Goal: Information Seeking & Learning: Learn about a topic

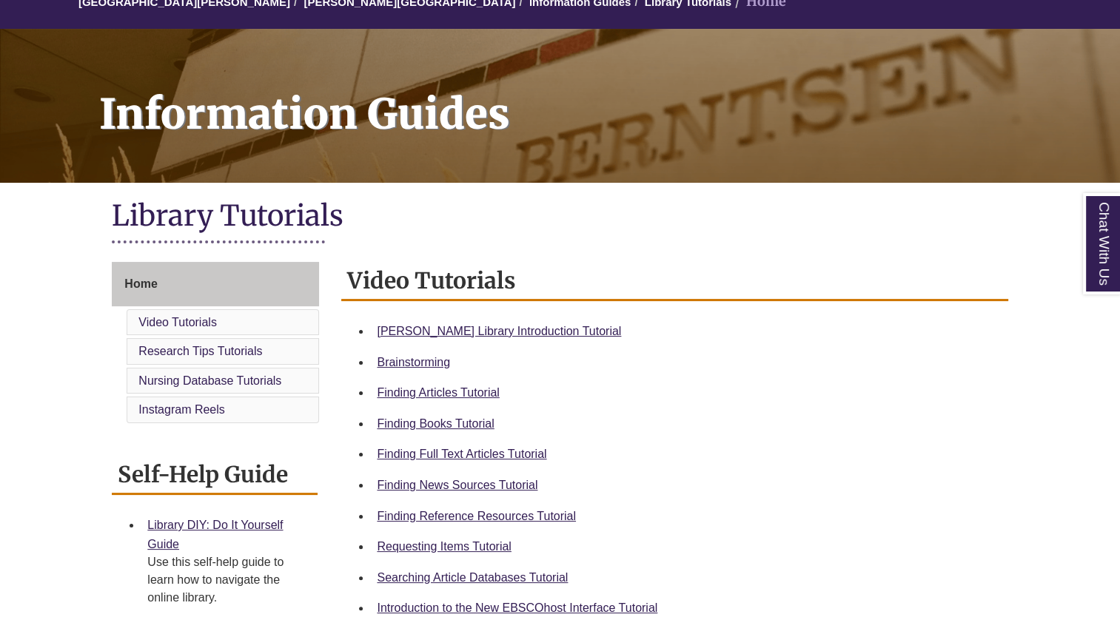
scroll to position [315, 0]
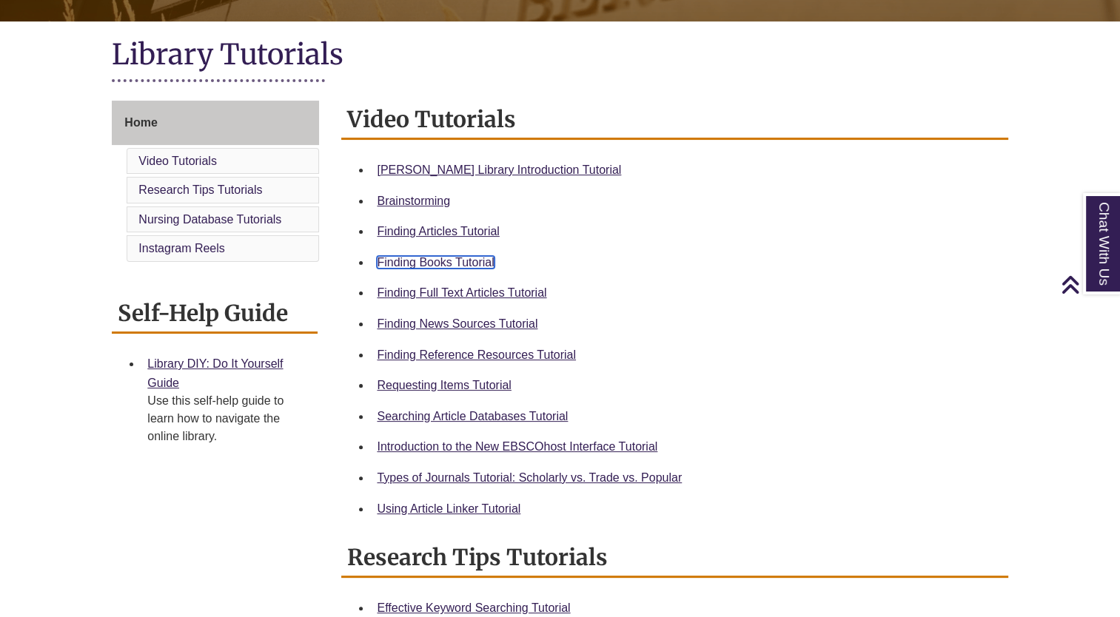
click at [425, 263] on link "Finding Books Tutorial" at bounding box center [435, 262] width 117 height 13
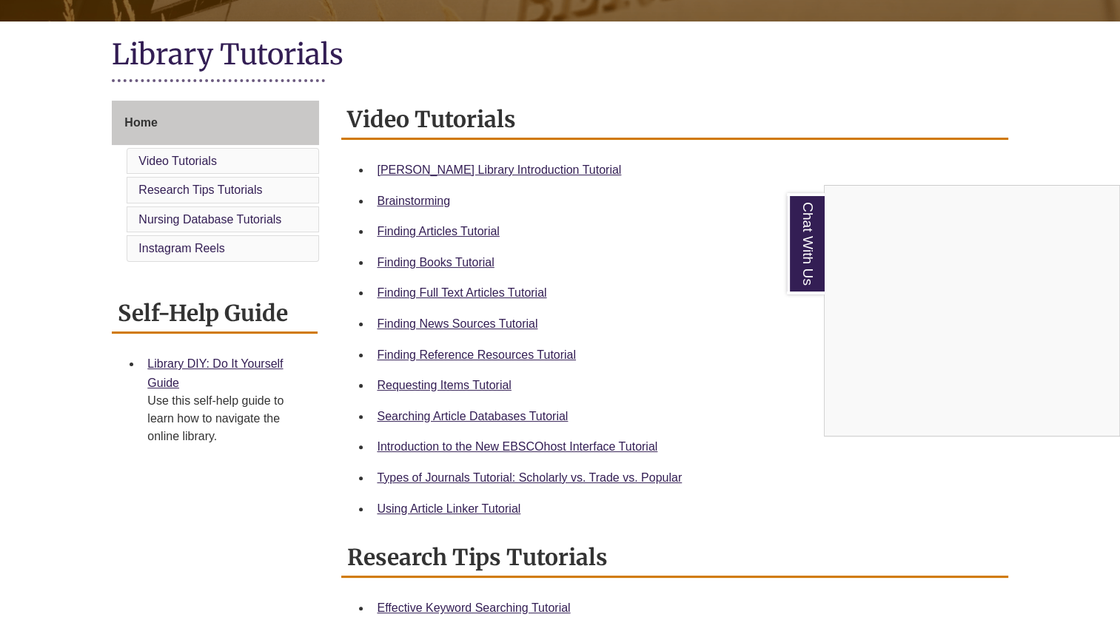
click at [444, 392] on div "Chat With Us" at bounding box center [560, 308] width 1120 height 617
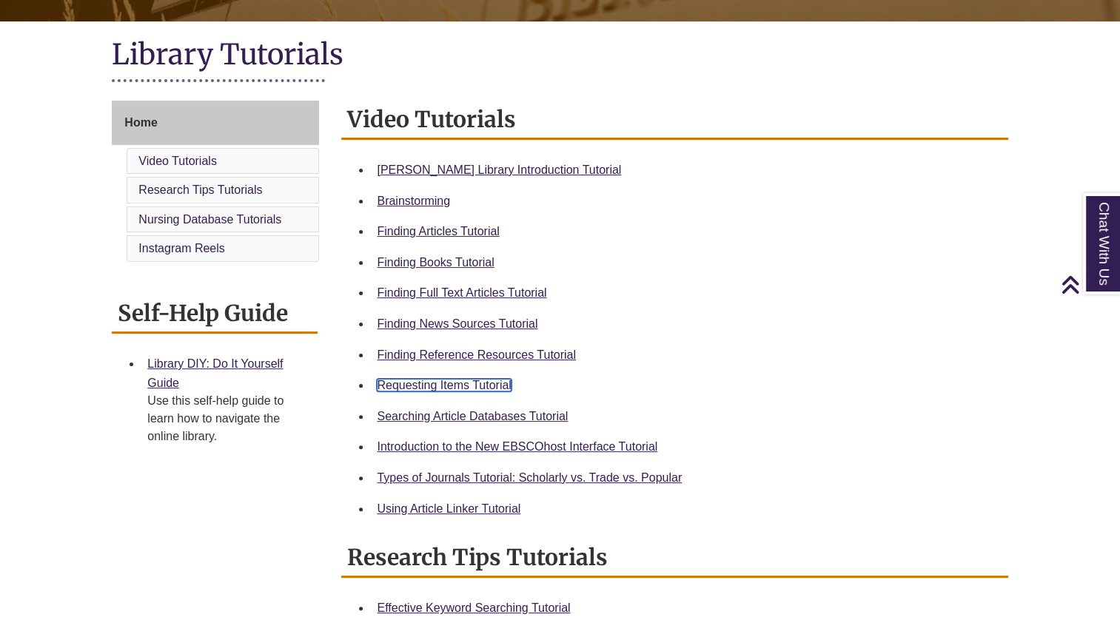
click at [438, 389] on link "Requesting Items Tutorial" at bounding box center [444, 385] width 134 height 13
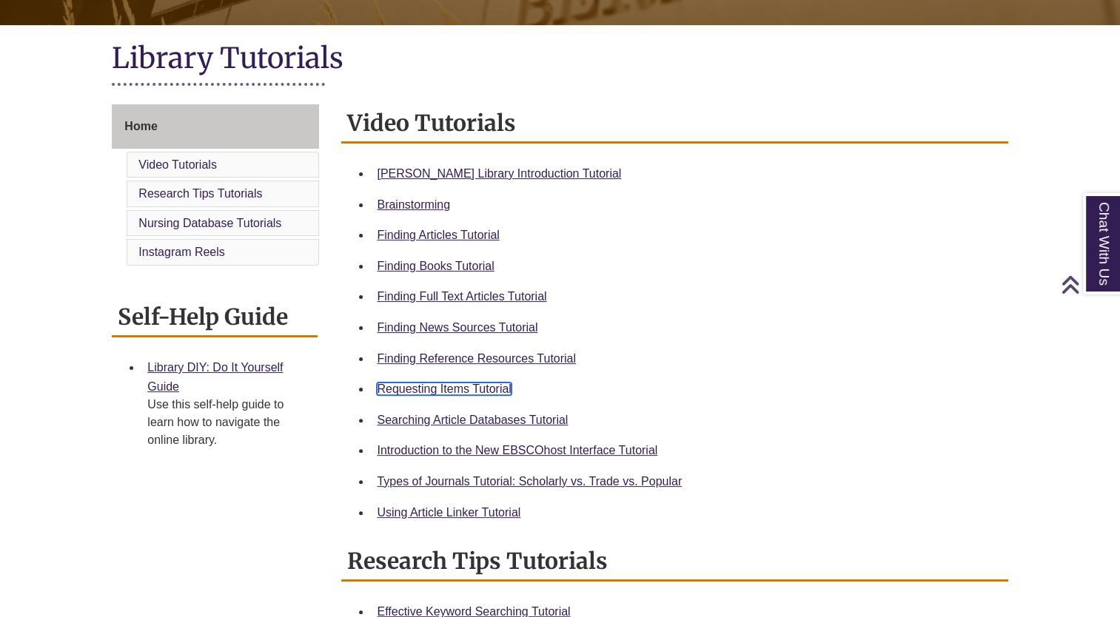
scroll to position [357, 0]
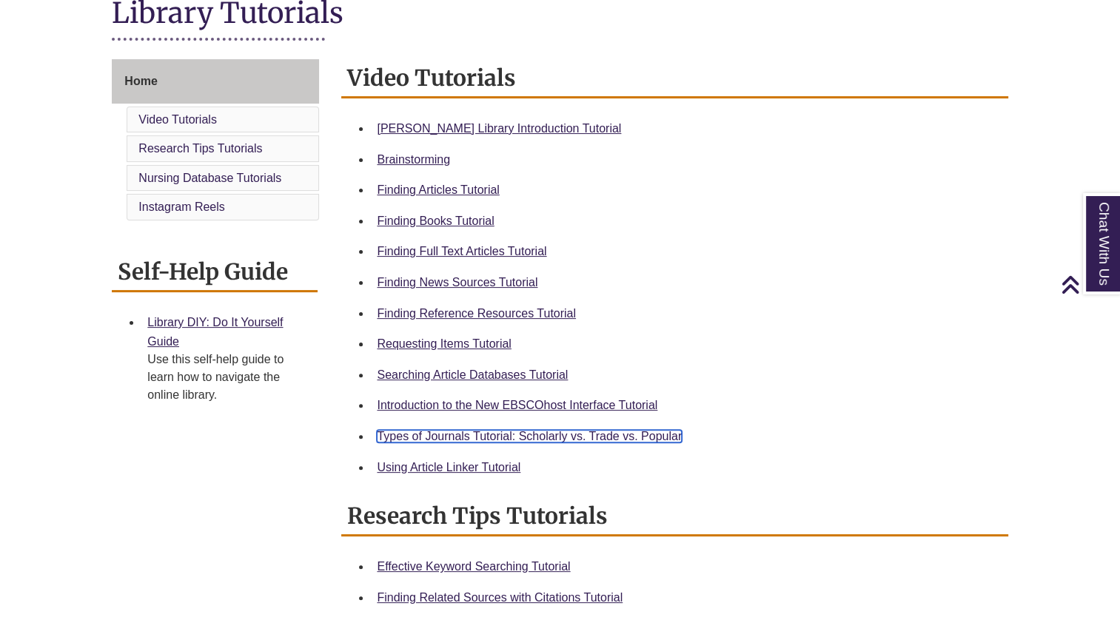
click at [454, 434] on link "Types of Journals Tutorial: Scholarly vs. Trade vs. Popular" at bounding box center [529, 436] width 305 height 13
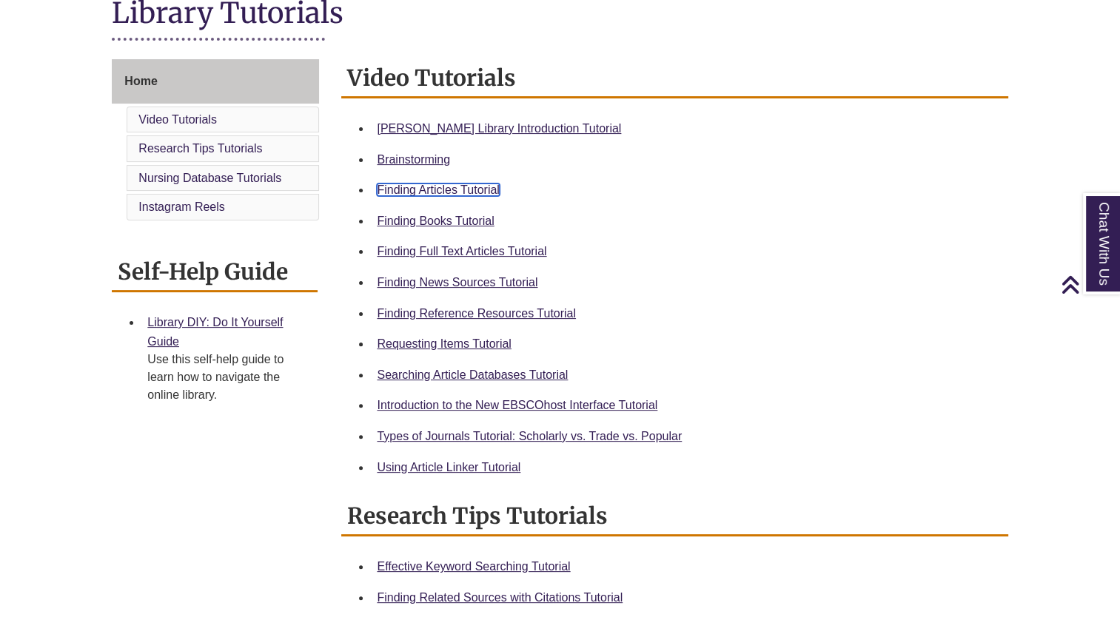
click at [403, 193] on link "Finding Articles Tutorial" at bounding box center [438, 190] width 122 height 13
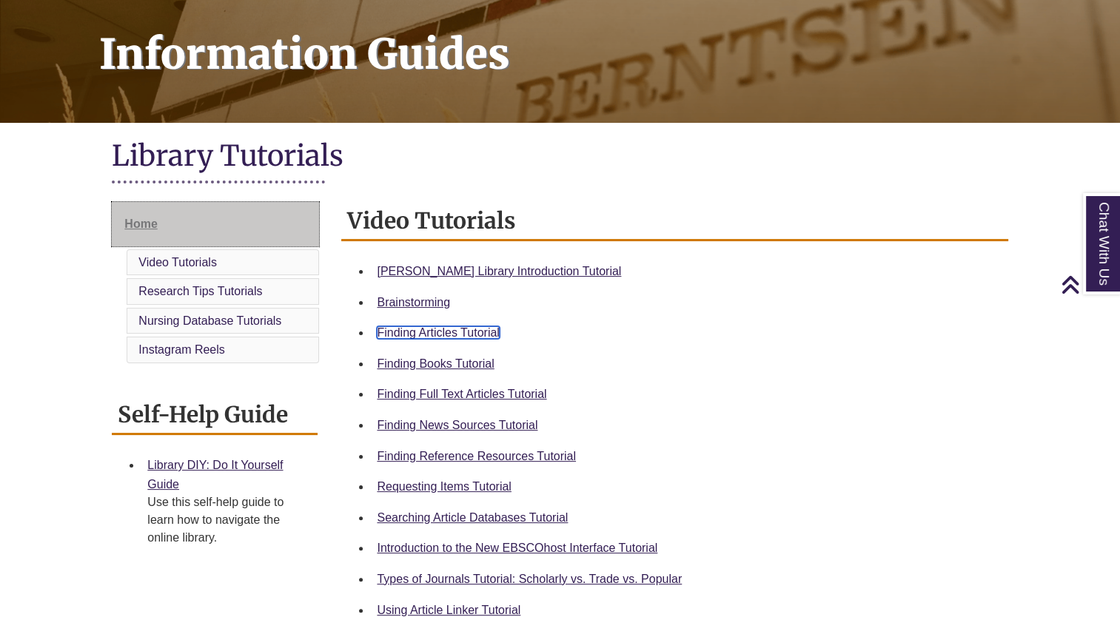
scroll to position [0, 0]
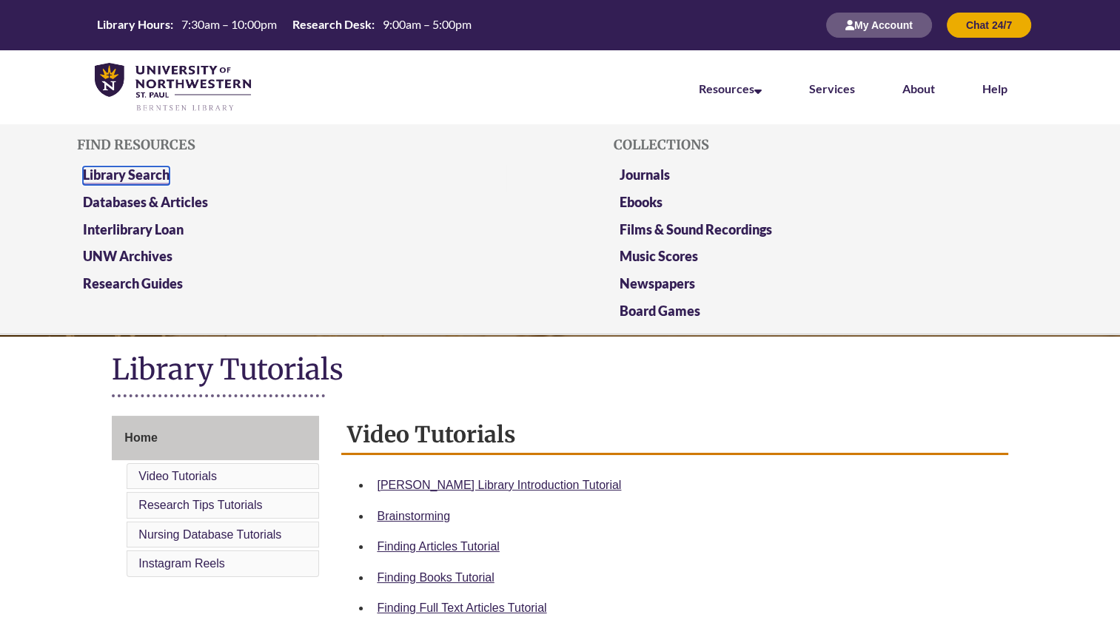
click at [158, 176] on link "Library Search" at bounding box center [126, 176] width 87 height 19
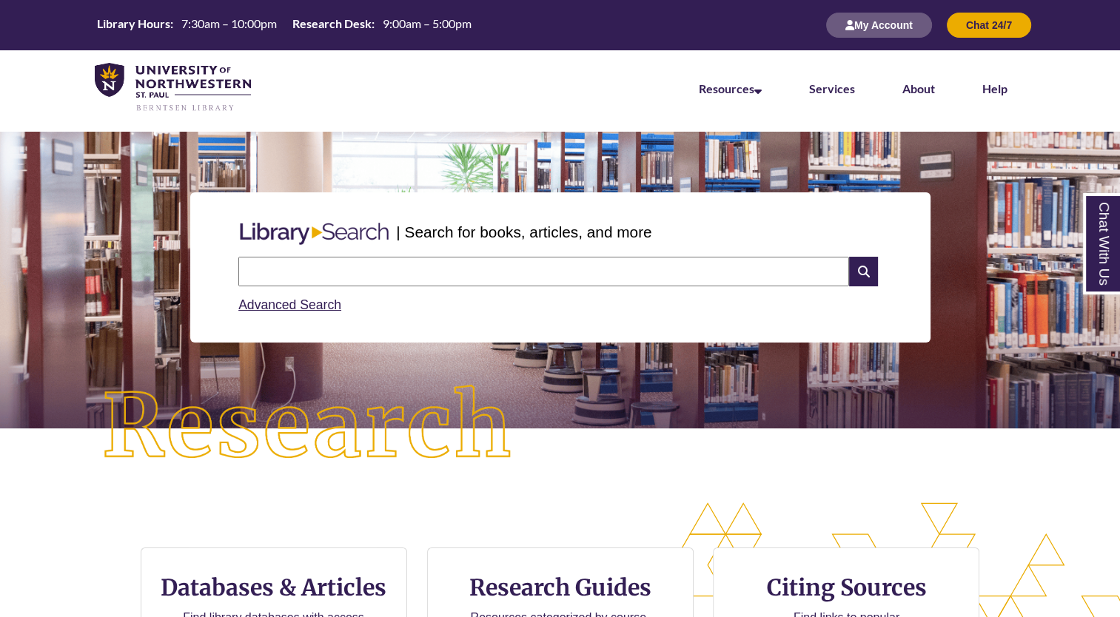
click at [321, 272] on input "text" at bounding box center [543, 272] width 611 height 30
type input "**********"
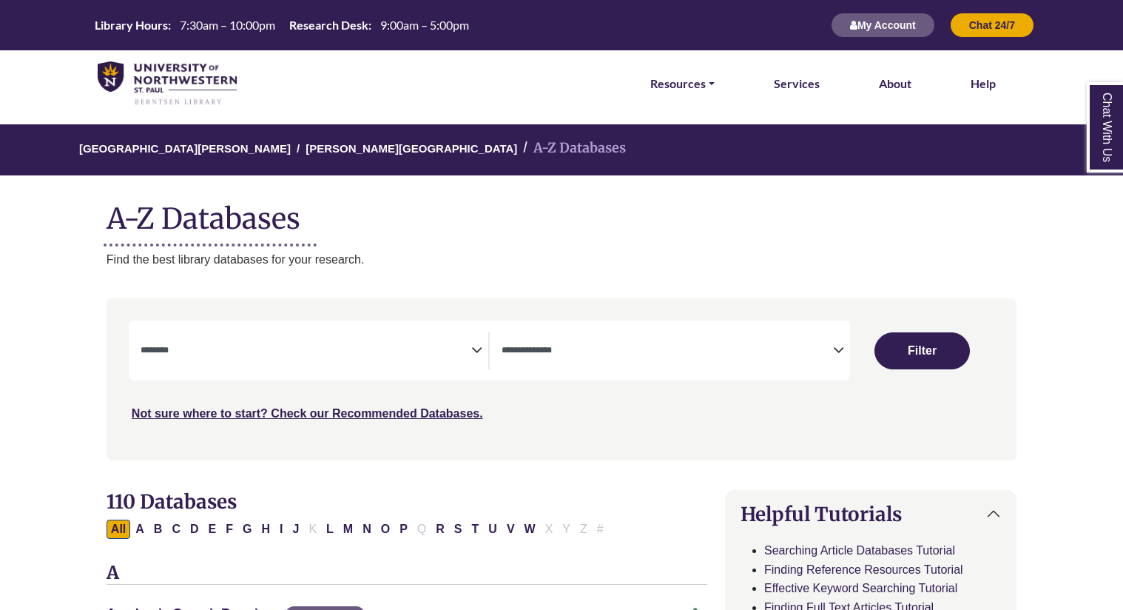
select select "Database Subject Filter"
select select "Database Types Filter"
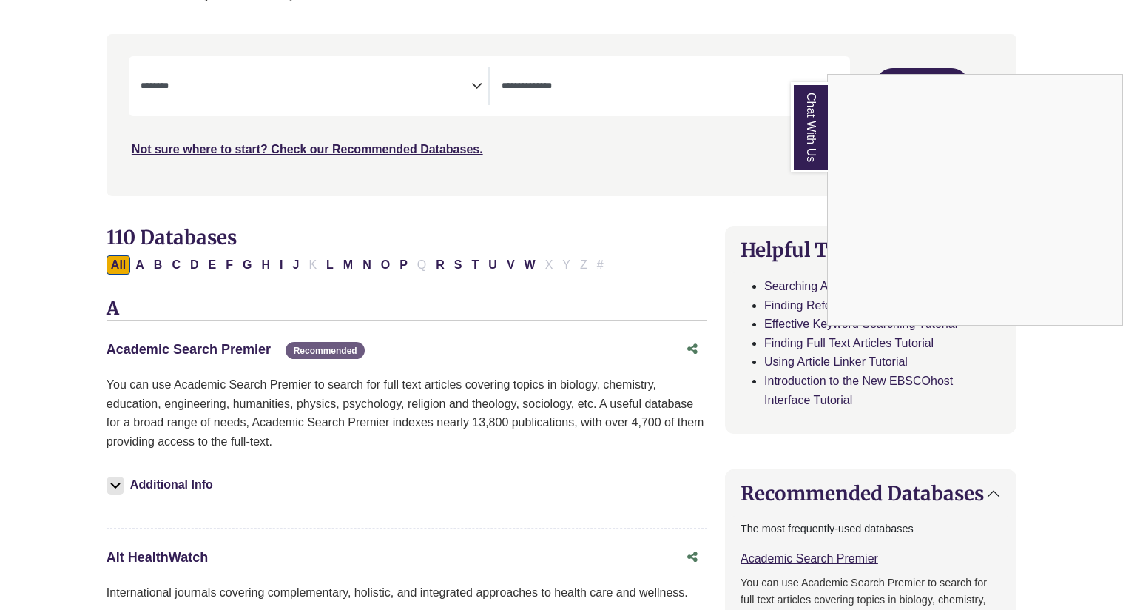
scroll to position [273, 0]
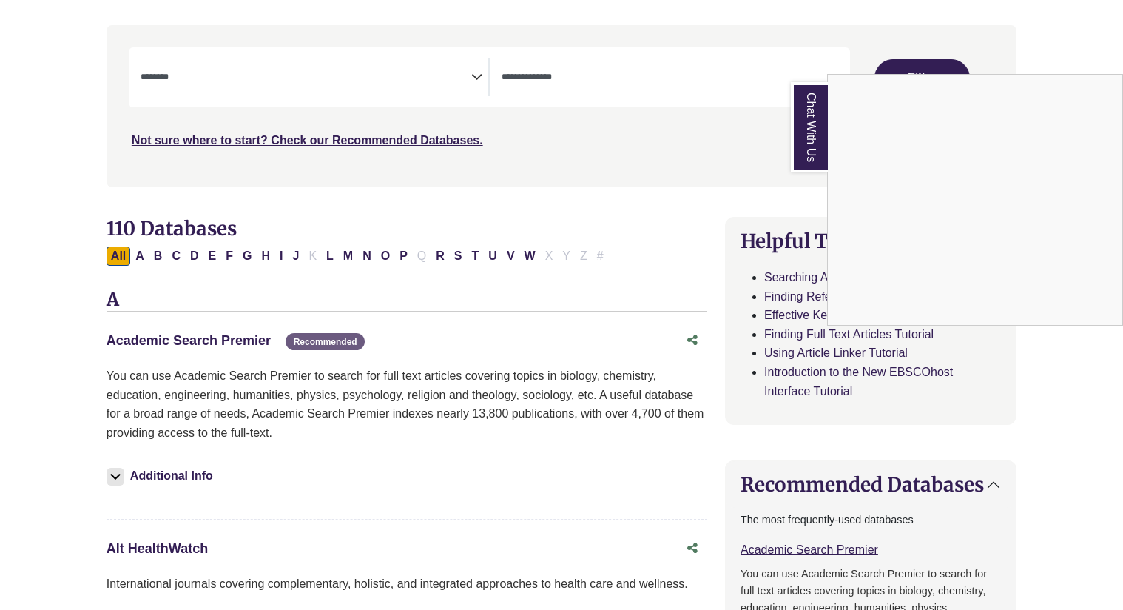
click at [472, 81] on div "Chat With Us" at bounding box center [561, 305] width 1123 height 610
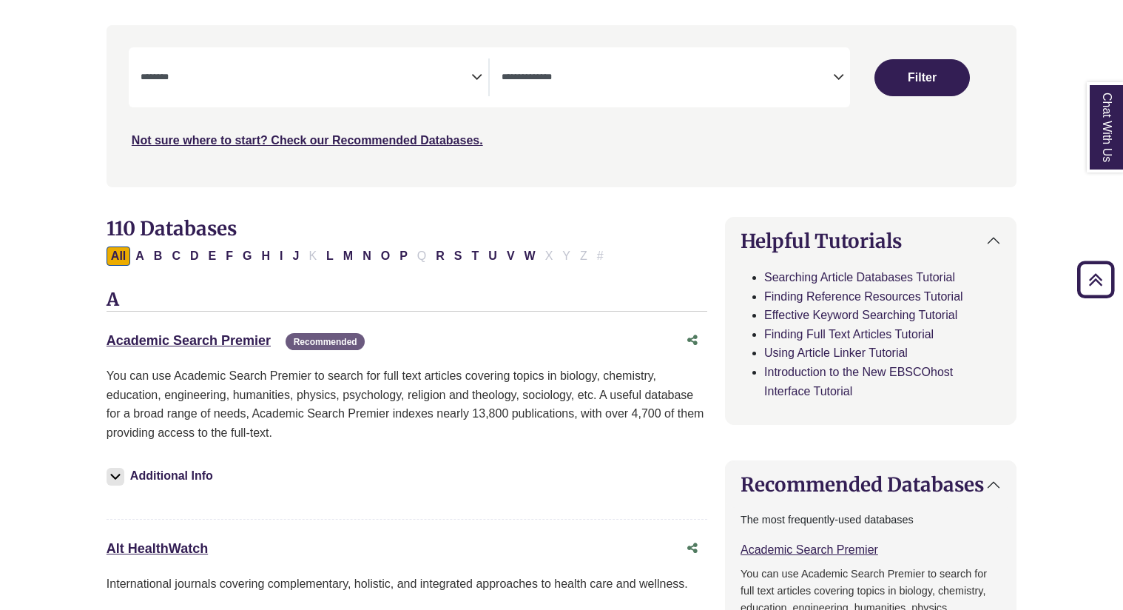
click at [475, 77] on icon "Search filters" at bounding box center [476, 75] width 11 height 22
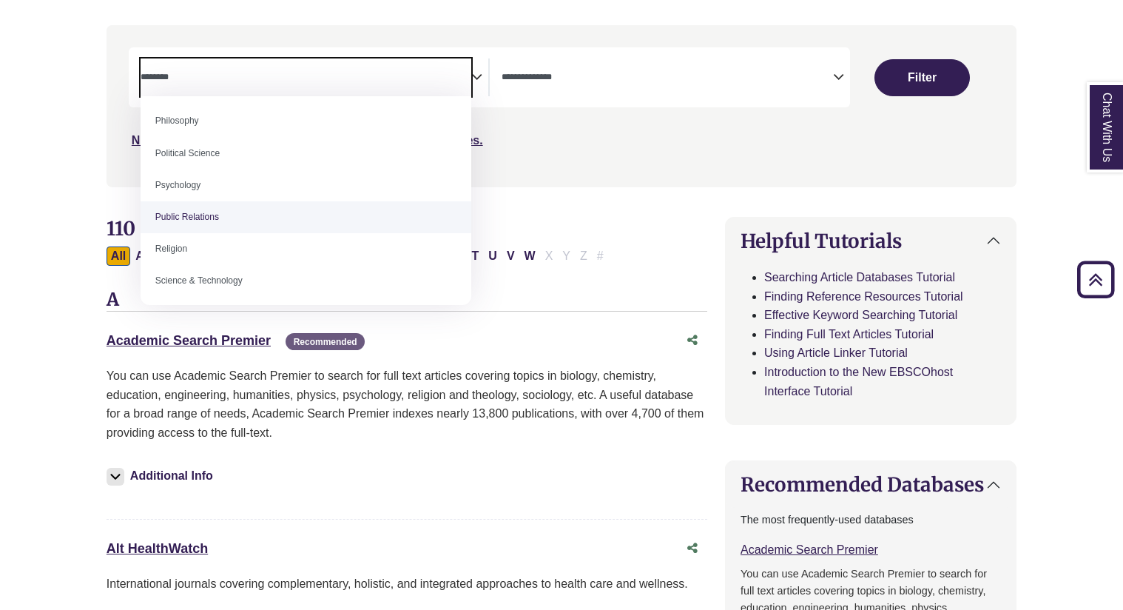
scroll to position [1129, 0]
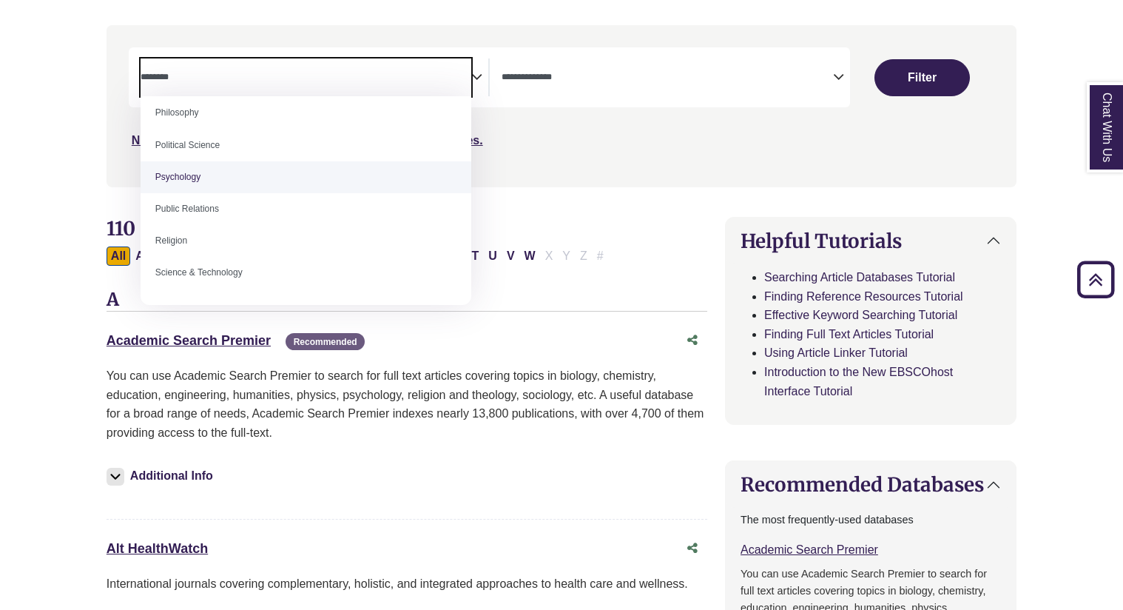
select select "*****"
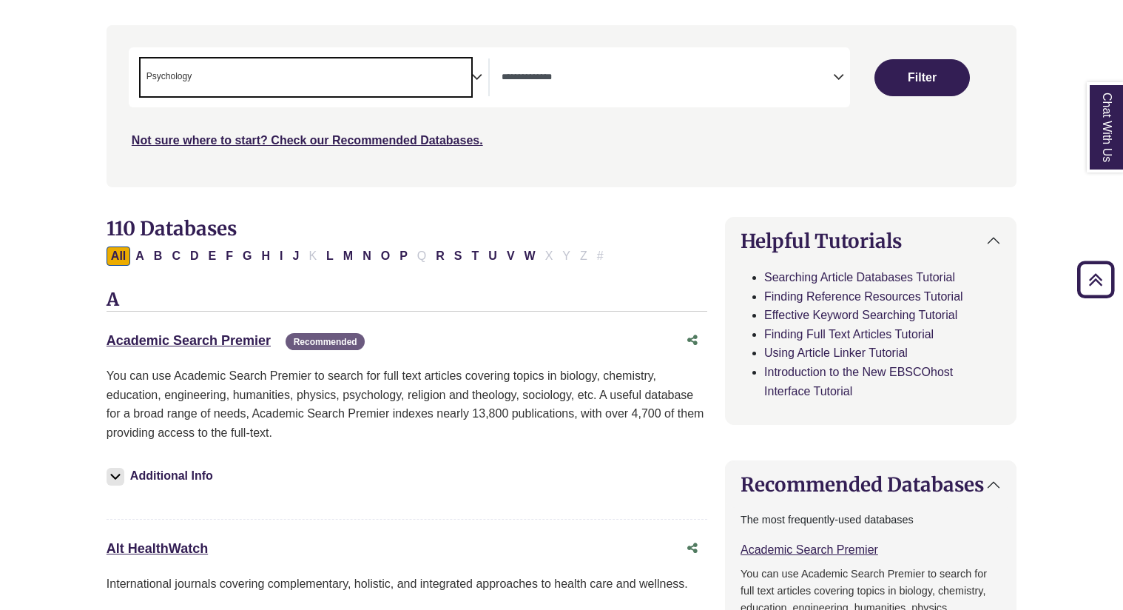
scroll to position [525, 0]
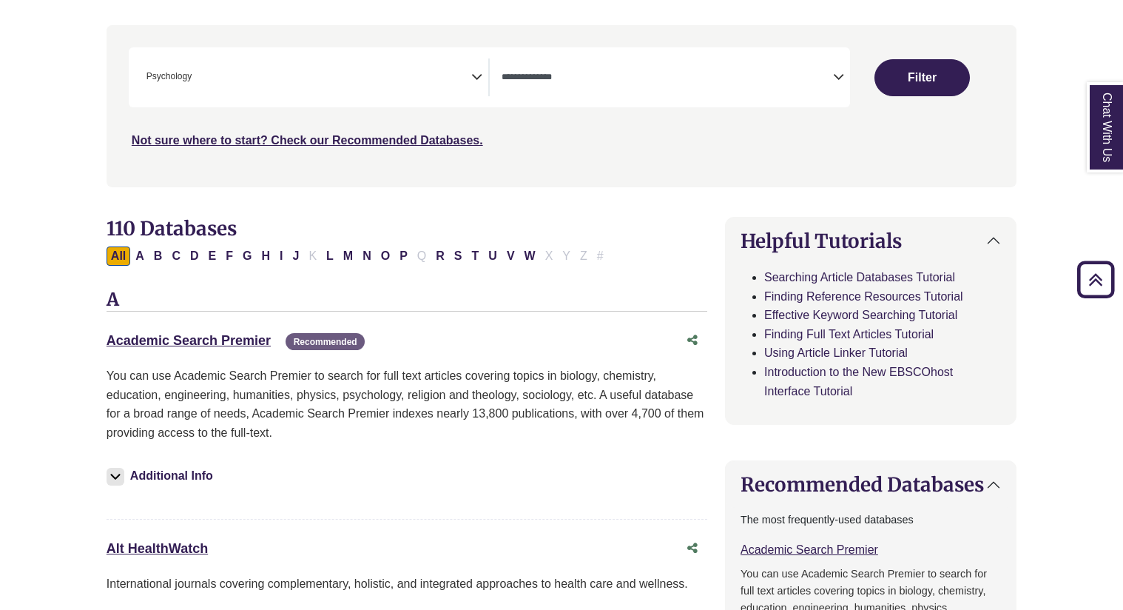
click at [477, 75] on icon "Search filters" at bounding box center [476, 75] width 11 height 22
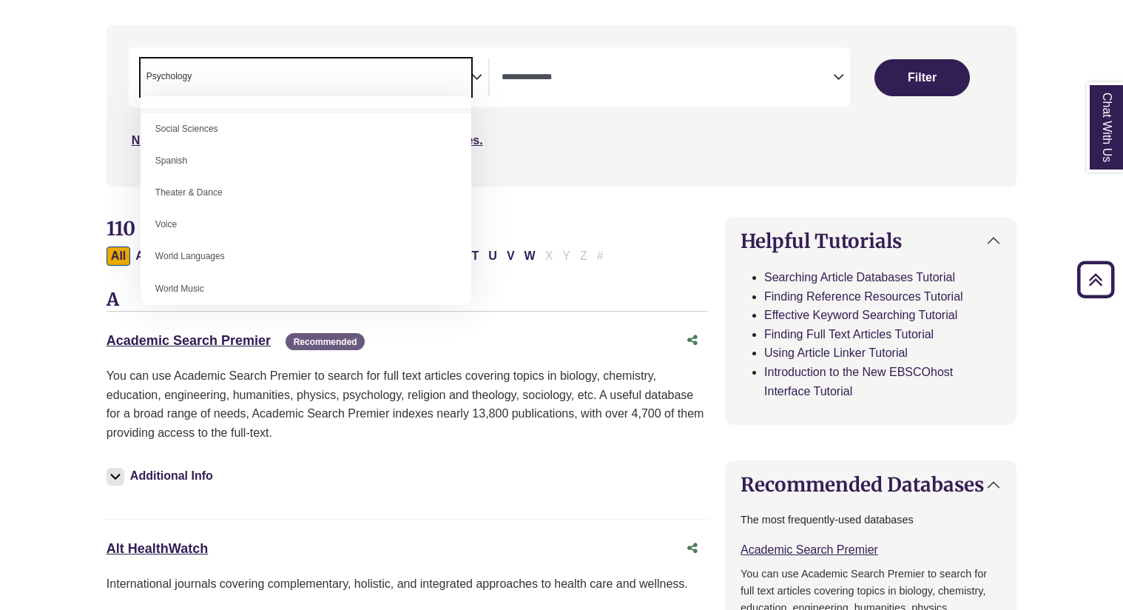
scroll to position [1305, 0]
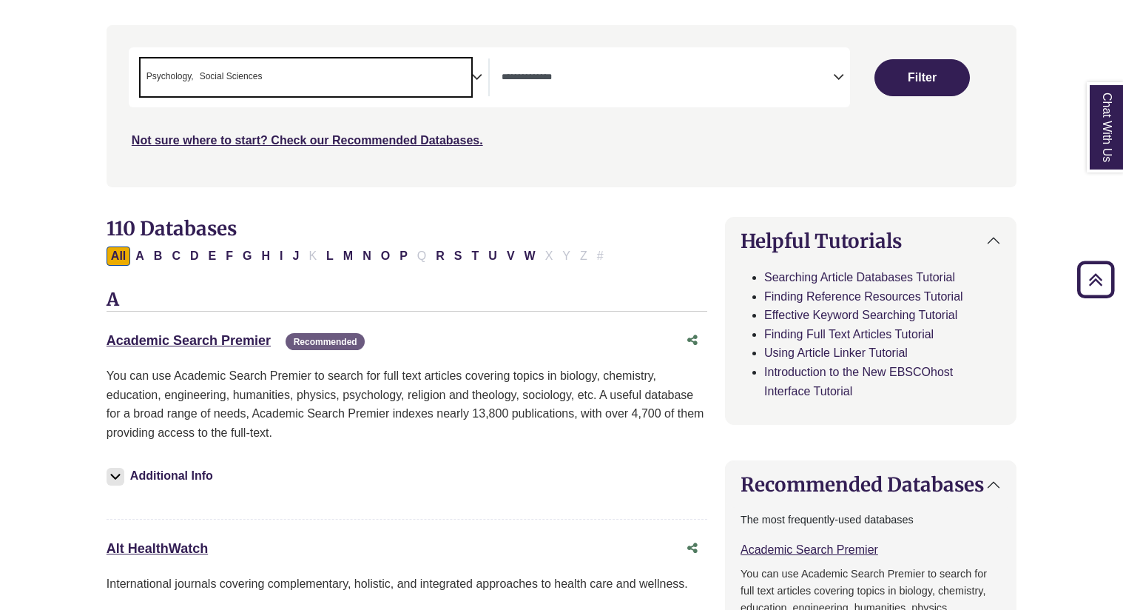
click at [481, 81] on icon "Search filters" at bounding box center [476, 75] width 11 height 22
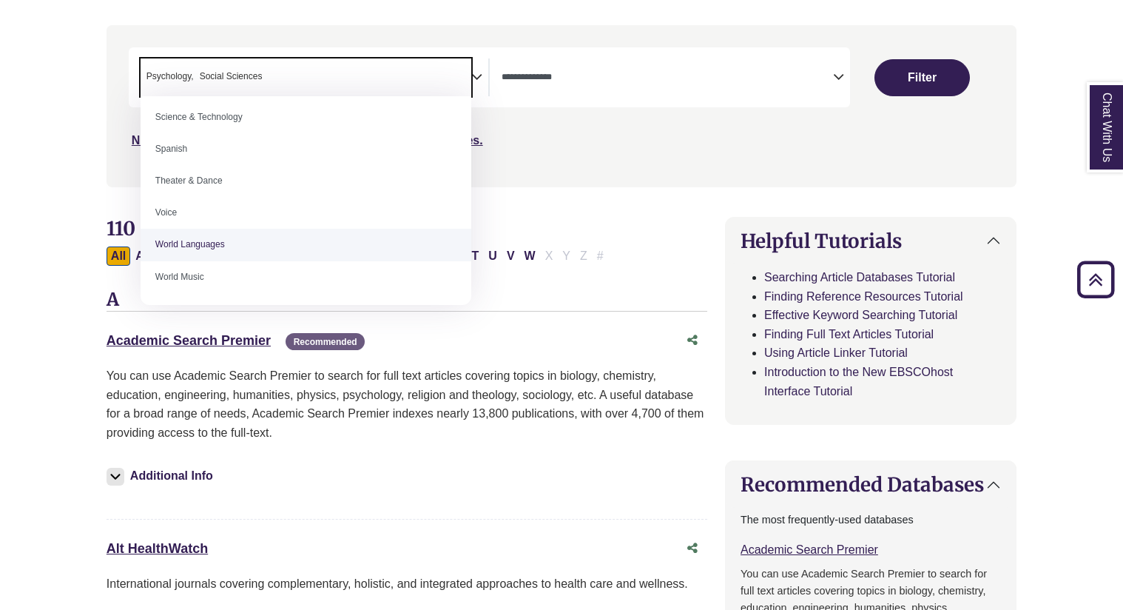
scroll to position [312, 0]
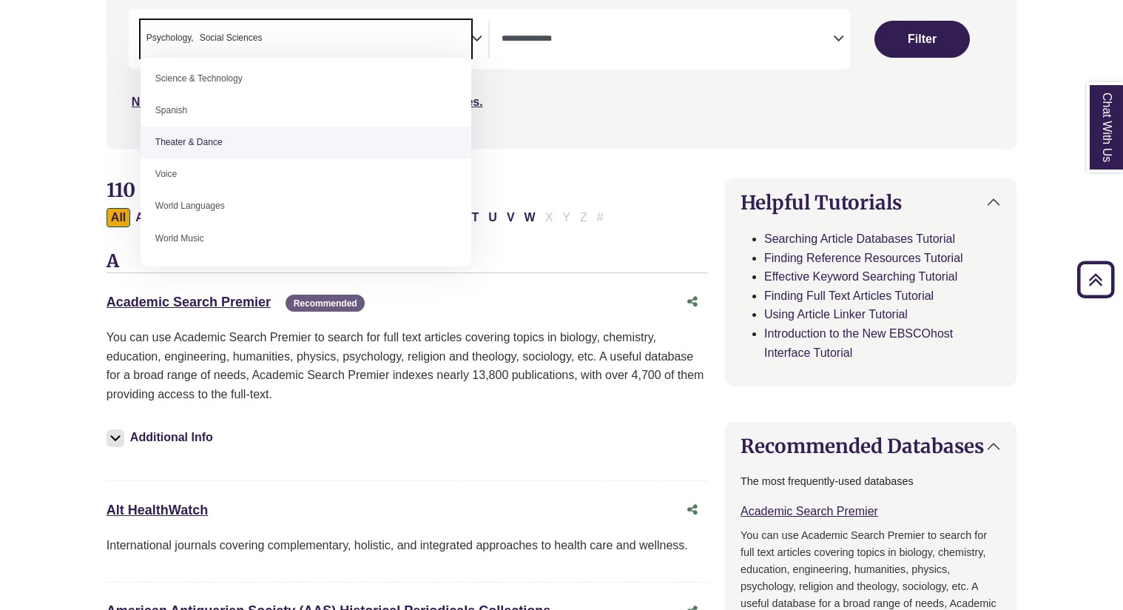
click at [645, 107] on div "Not sure where to start? Check our Recommended Databases." at bounding box center [454, 96] width 650 height 31
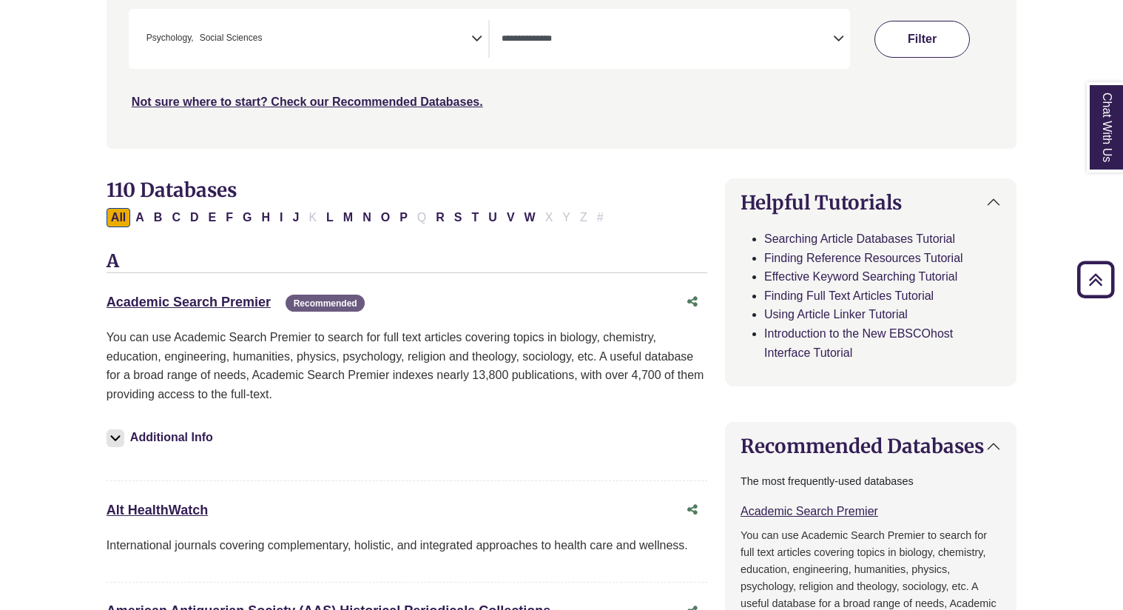
click at [899, 33] on button "Filter" at bounding box center [922, 39] width 95 height 37
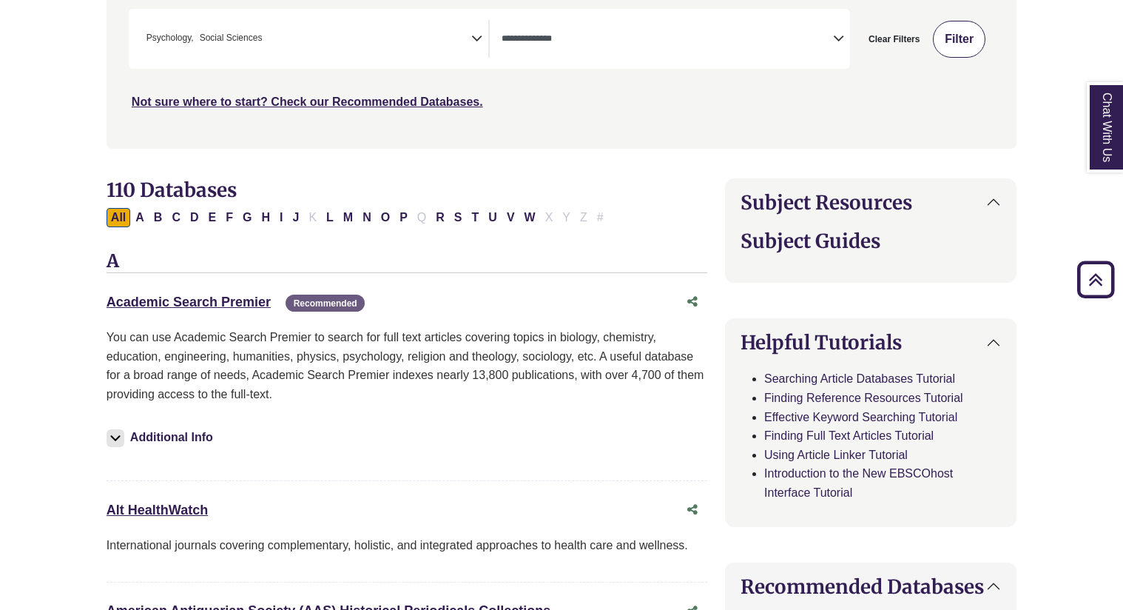
select select "Database Types Filter"
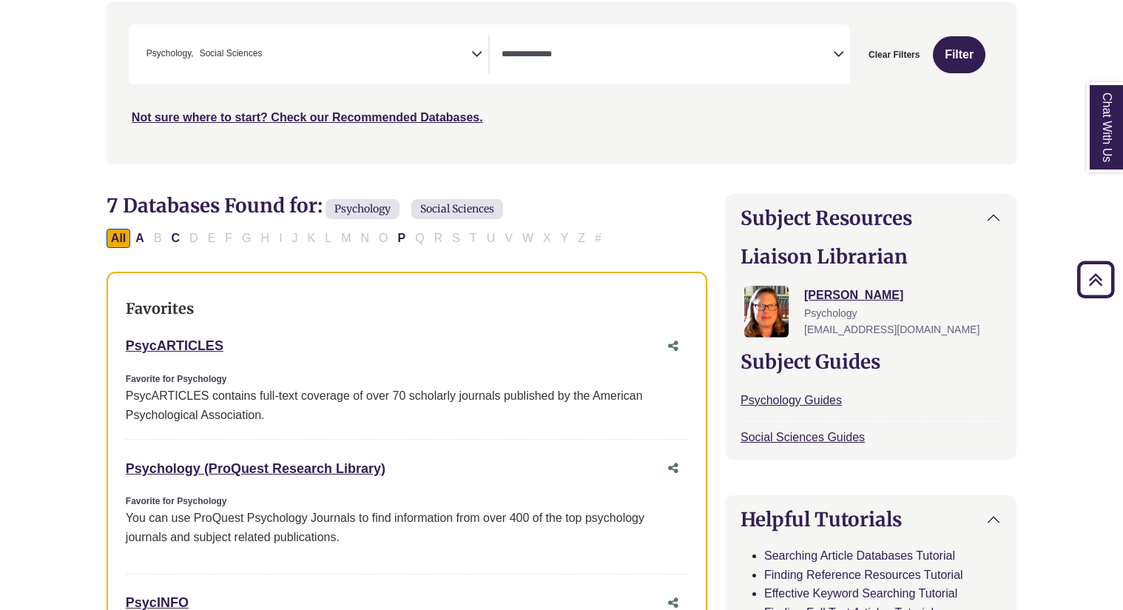
scroll to position [284, 0]
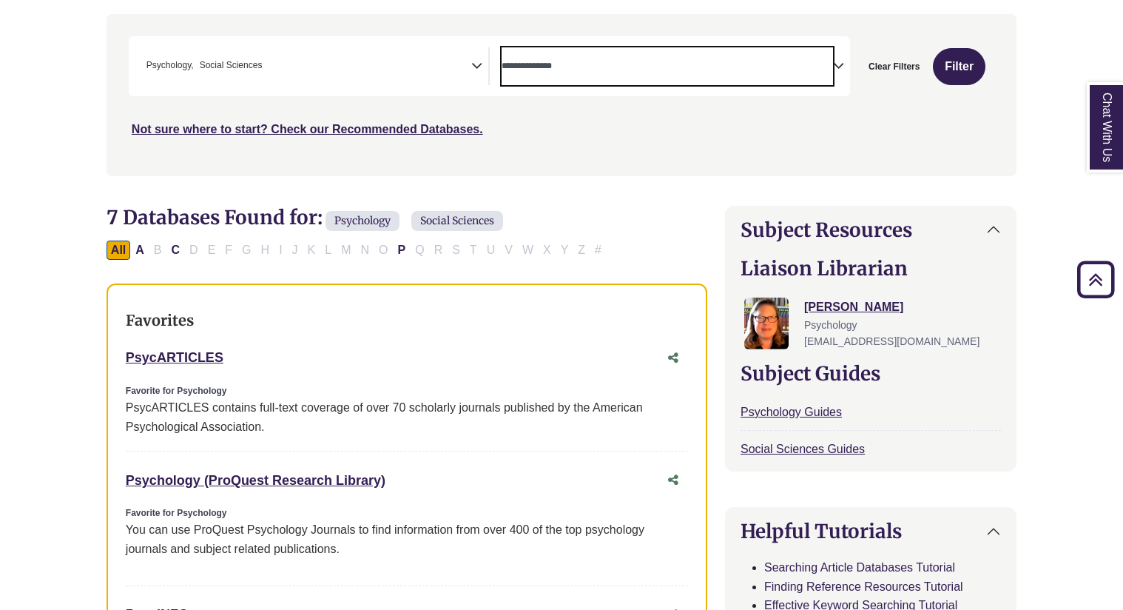
click at [822, 76] on span "Search filters" at bounding box center [668, 66] width 332 height 38
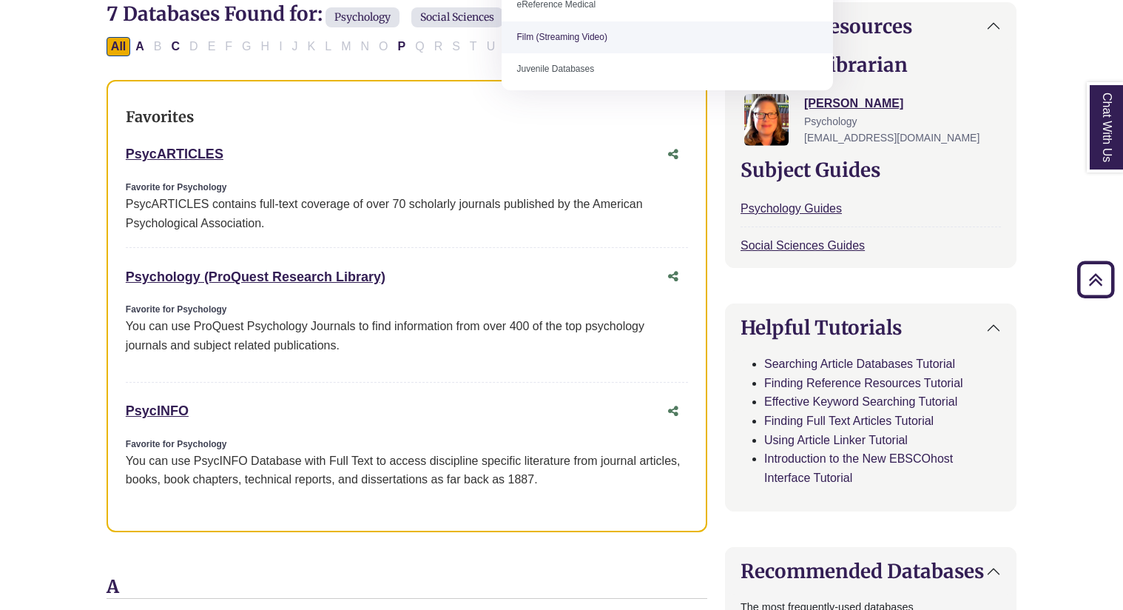
scroll to position [470, 0]
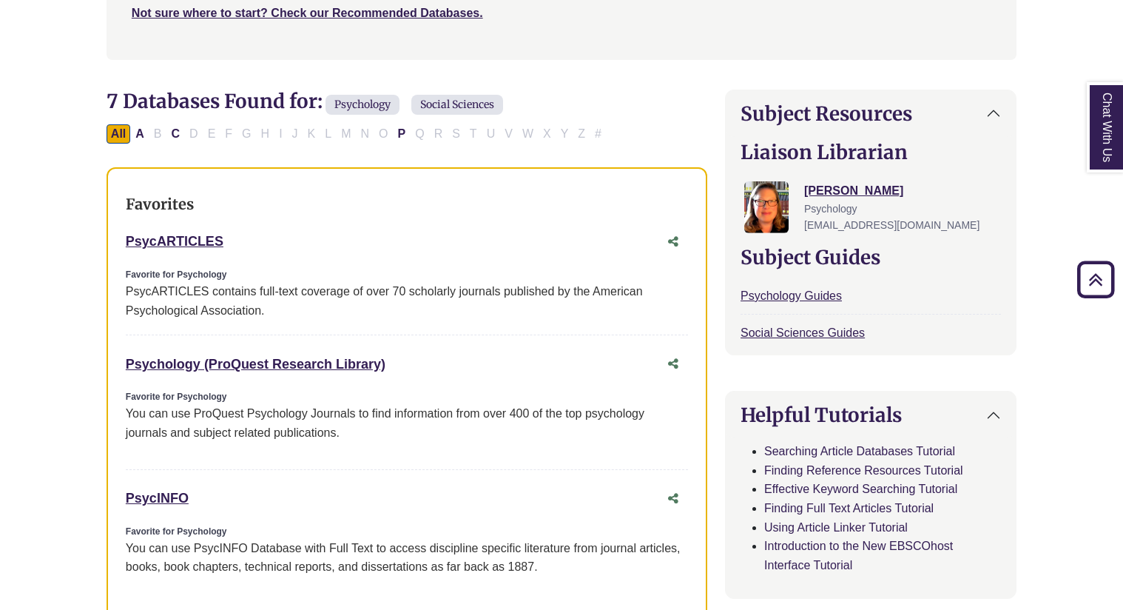
scroll to position [375, 0]
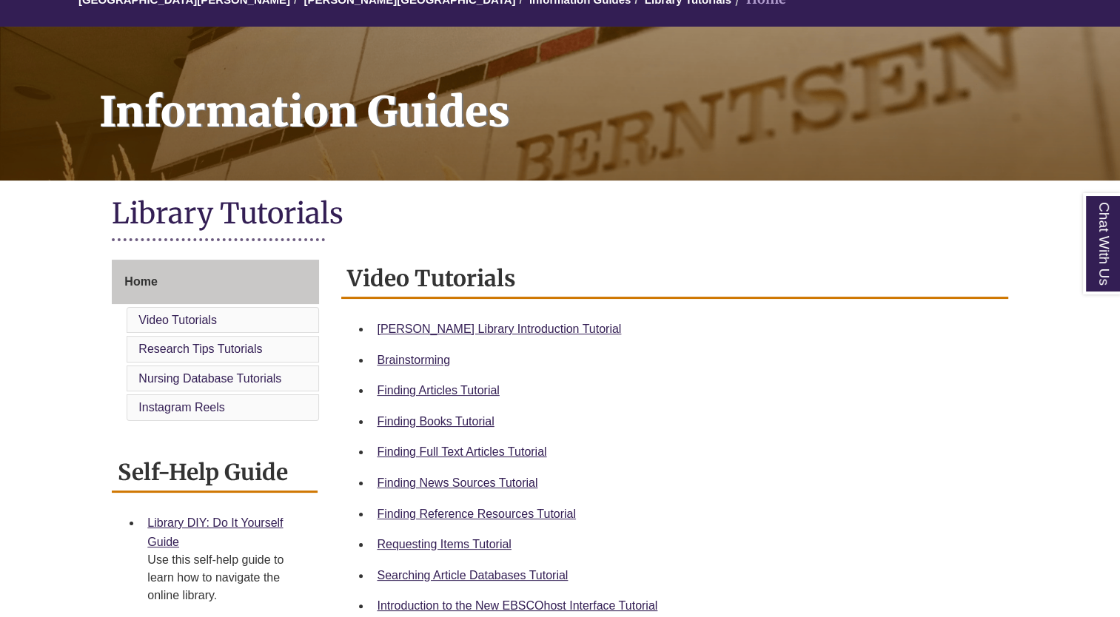
scroll to position [415, 0]
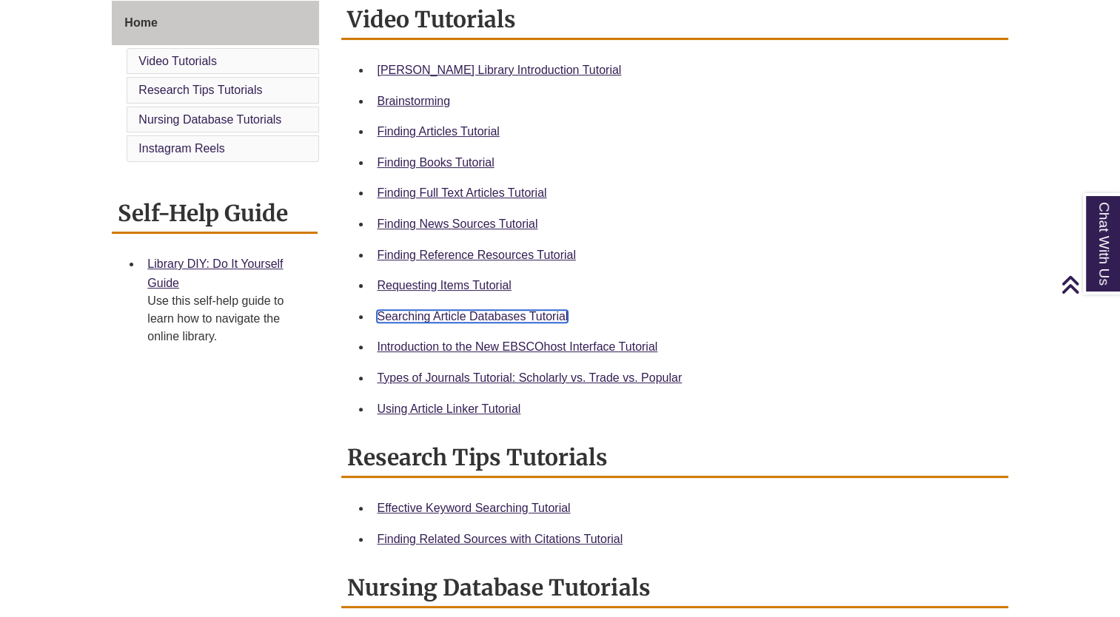
click at [482, 320] on link "Searching Article Databases Tutorial" at bounding box center [472, 316] width 191 height 13
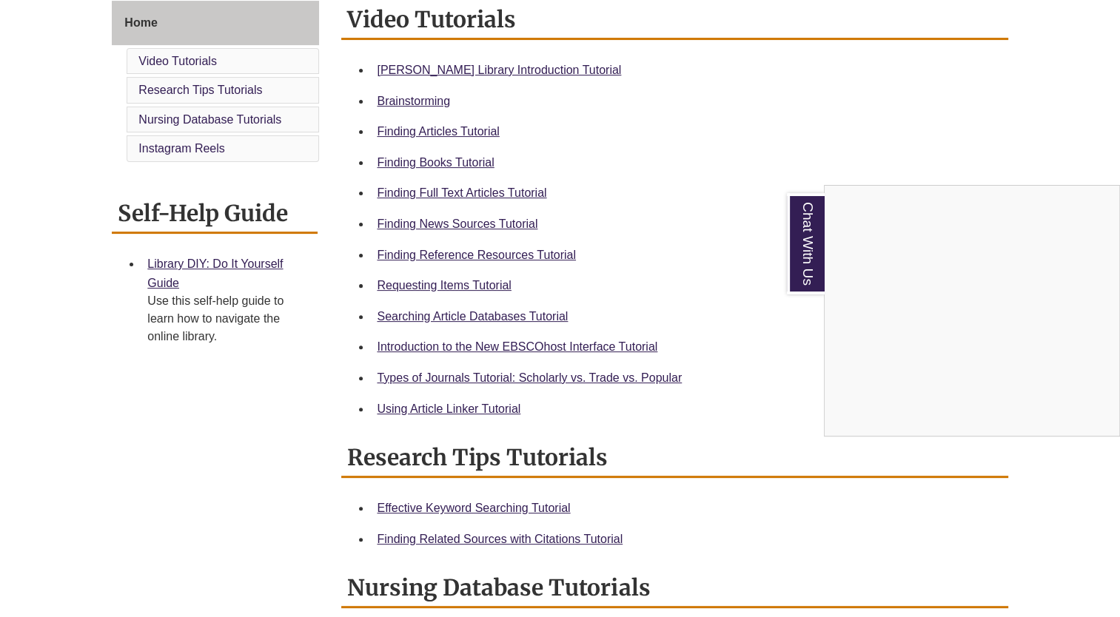
click at [417, 201] on div "Chat With Us" at bounding box center [560, 308] width 1120 height 617
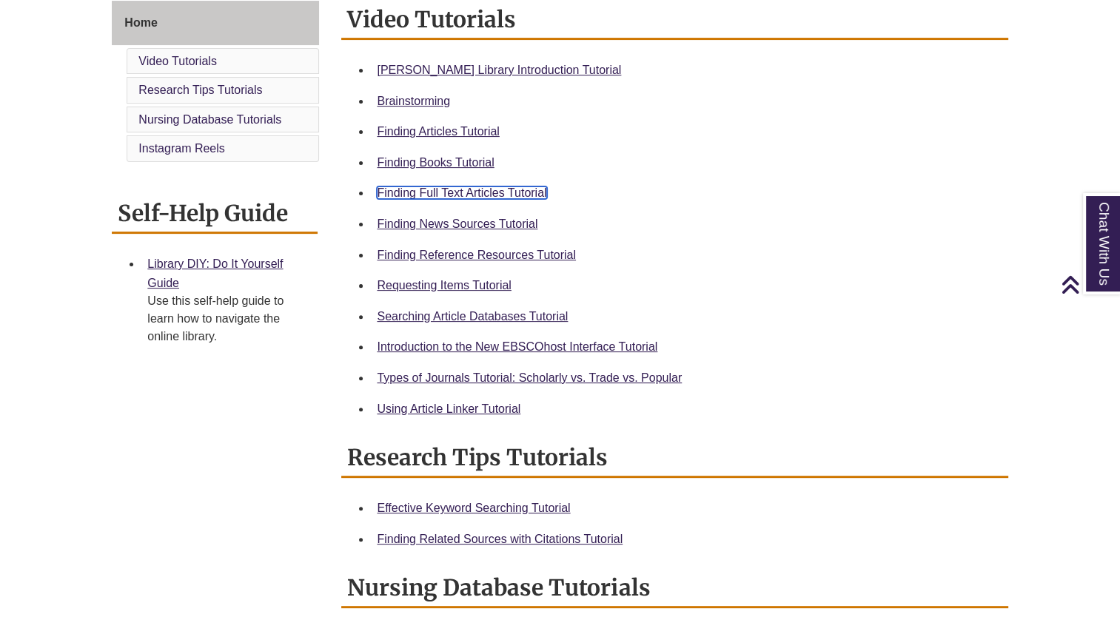
click at [412, 189] on link "Finding Full Text Articles Tutorial" at bounding box center [461, 193] width 169 height 13
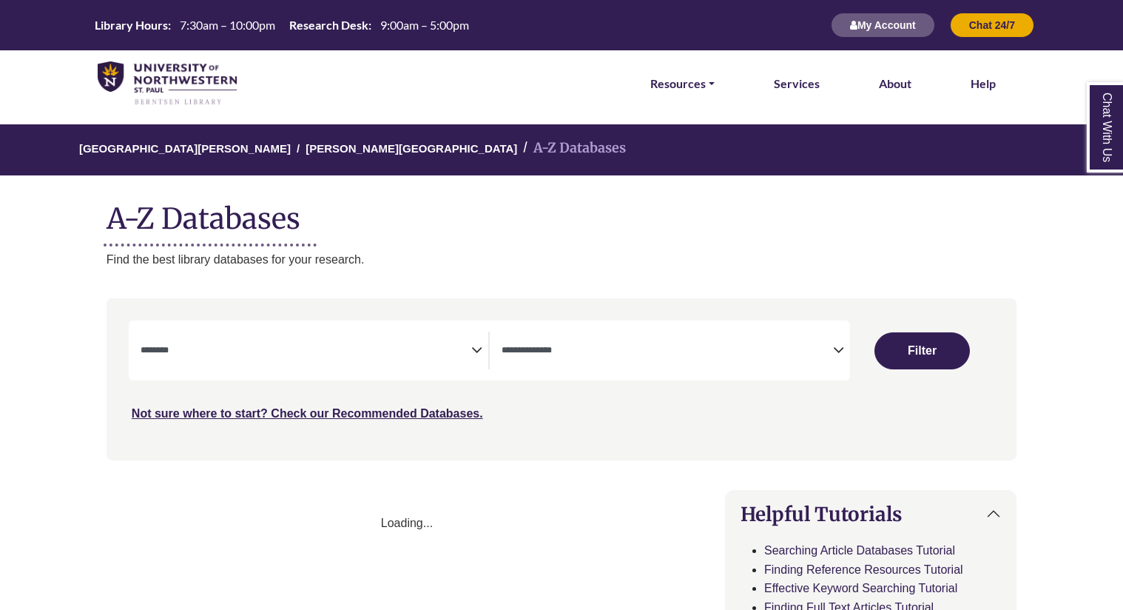
select select "Database Subject Filter"
select select "Database Types Filter"
select select "Database Subject Filter"
select select "Database Types Filter"
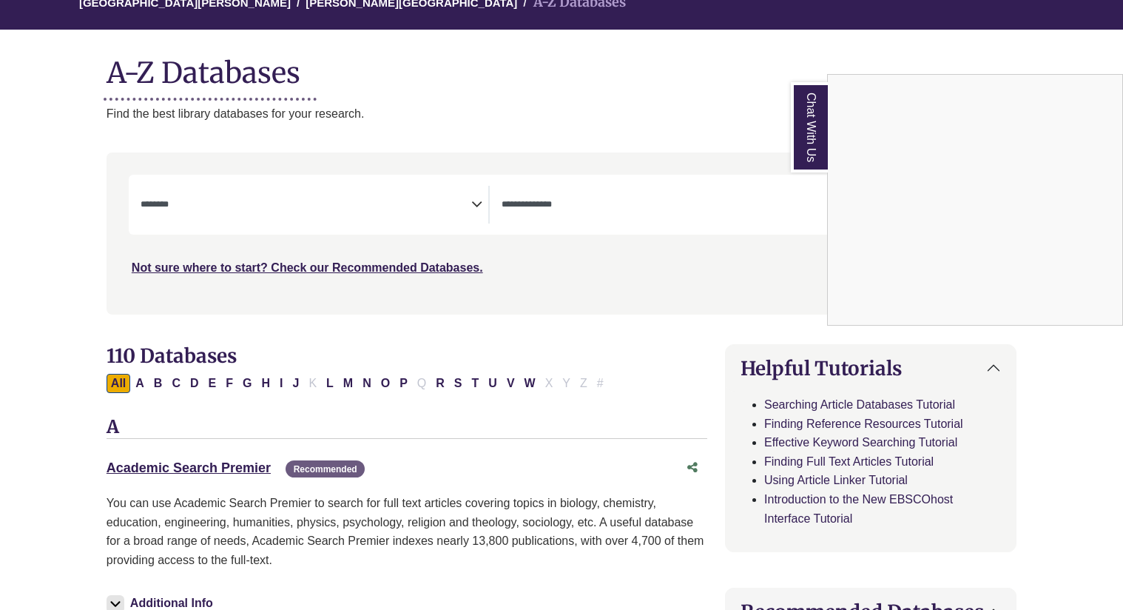
scroll to position [147, 0]
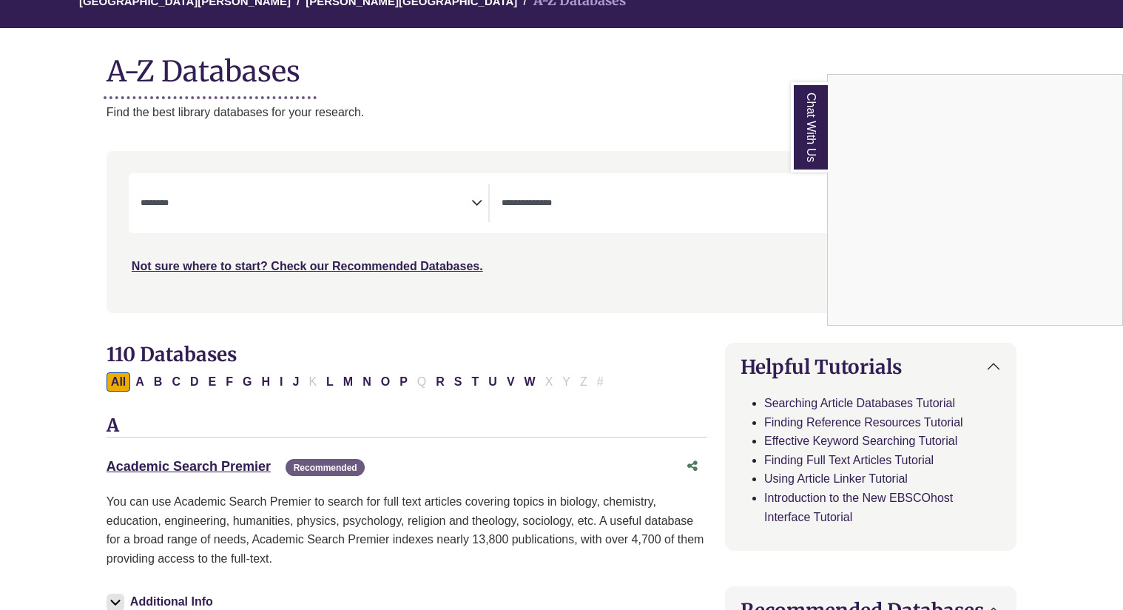
click at [473, 206] on div "Chat With Us" at bounding box center [561, 305] width 1123 height 610
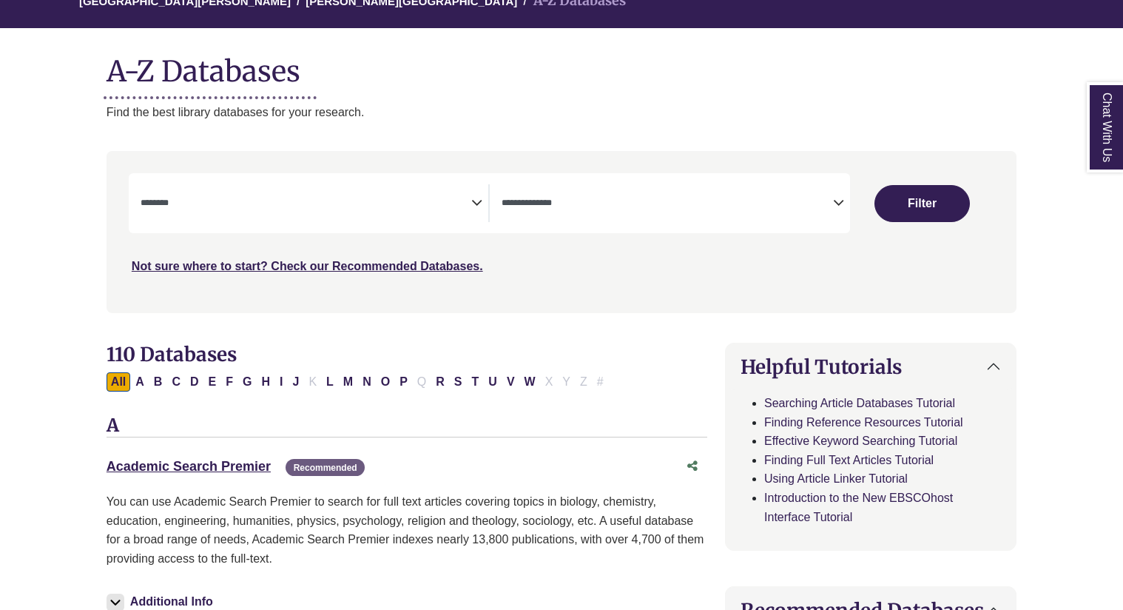
click at [475, 204] on icon "Search filters" at bounding box center [476, 200] width 11 height 22
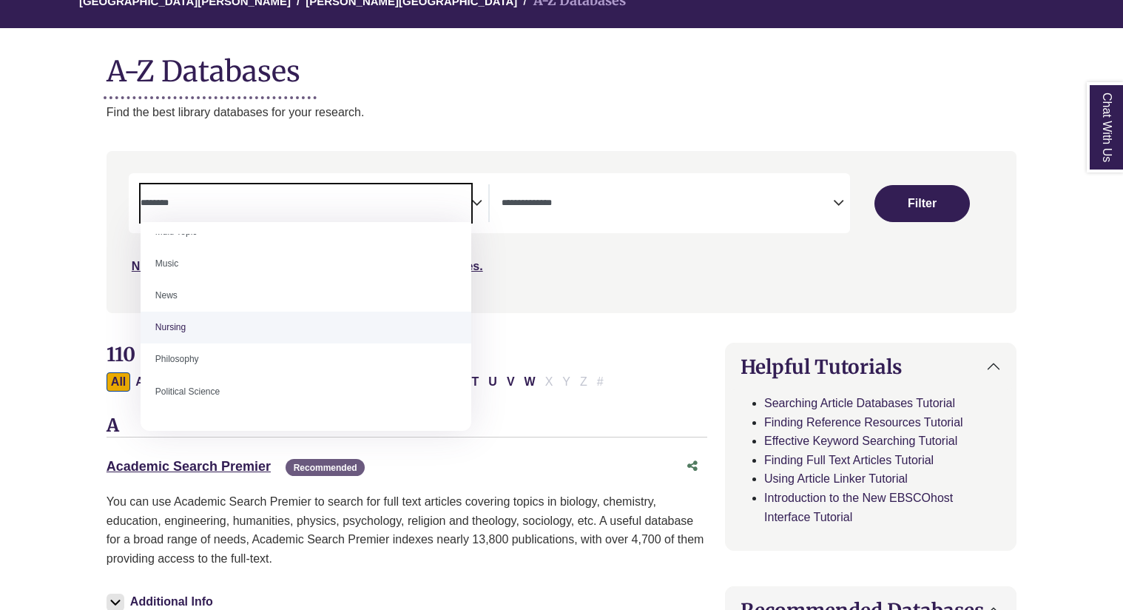
scroll to position [1091, 0]
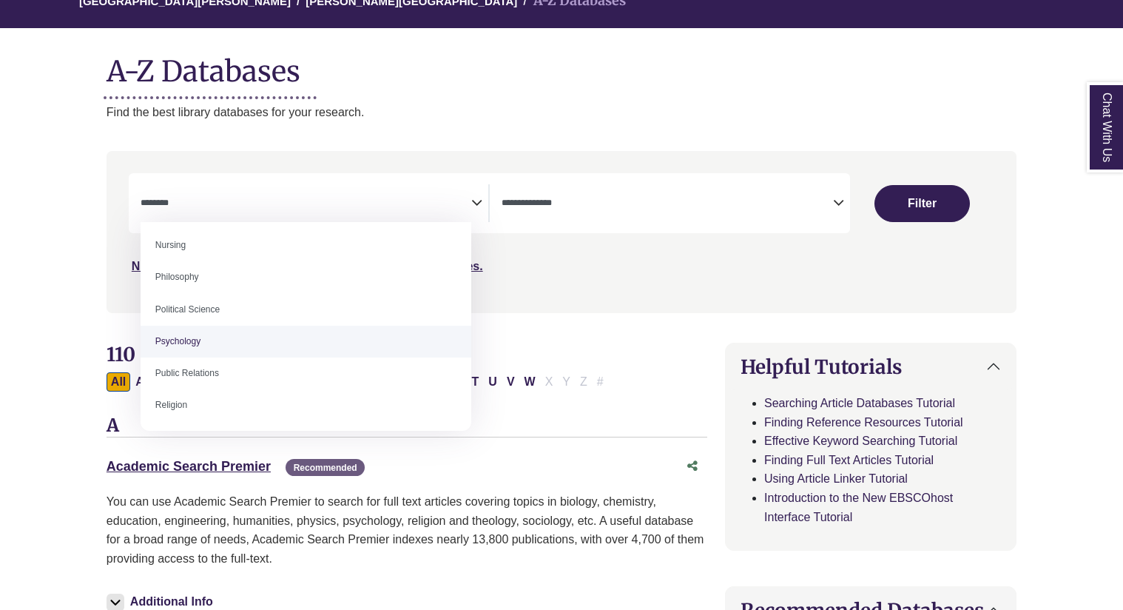
select select "*****"
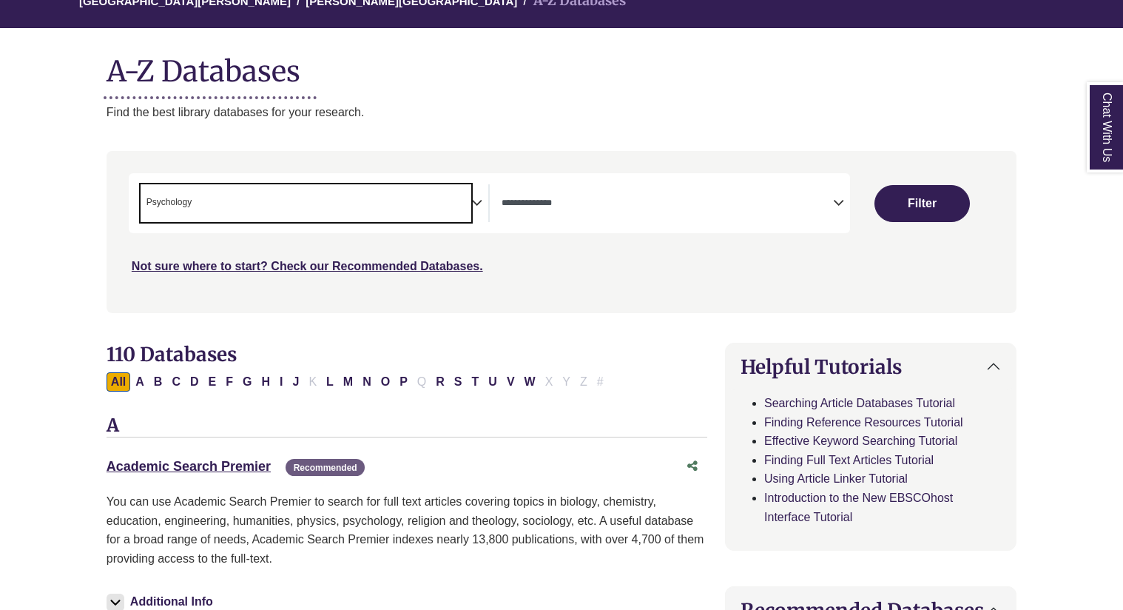
click at [486, 206] on div "**********" at bounding box center [315, 203] width 349 height 38
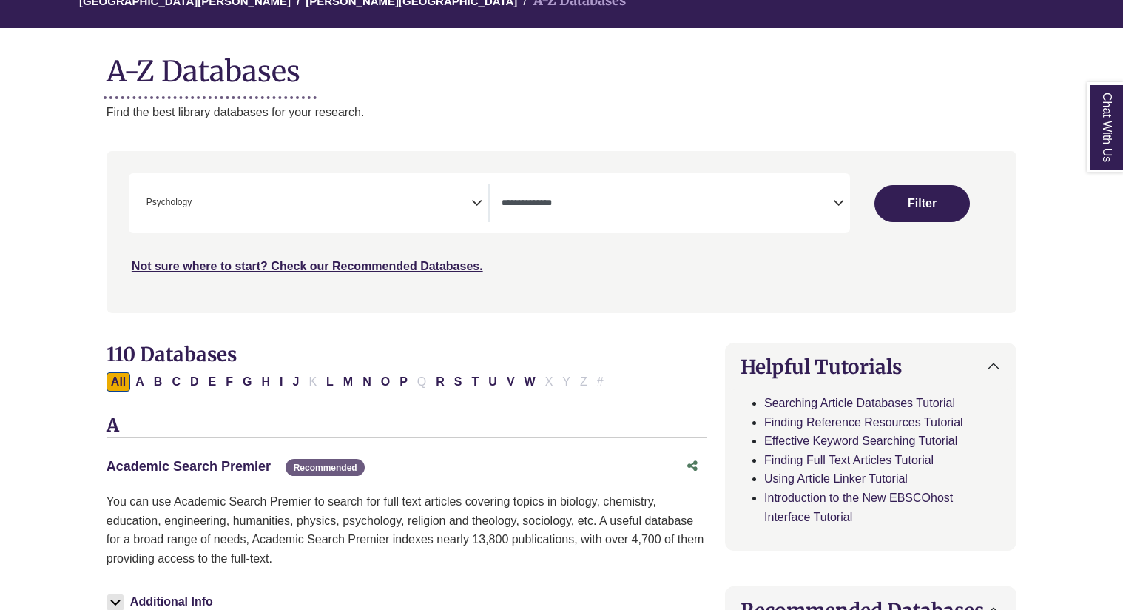
click at [480, 203] on icon "Search filters" at bounding box center [476, 200] width 11 height 22
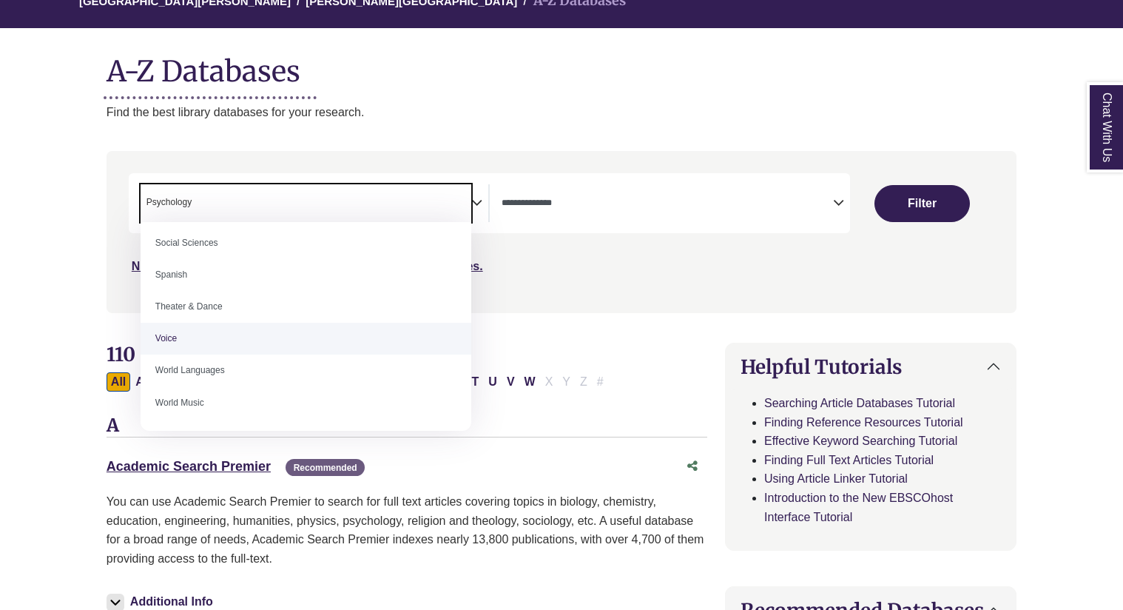
scroll to position [1263, 0]
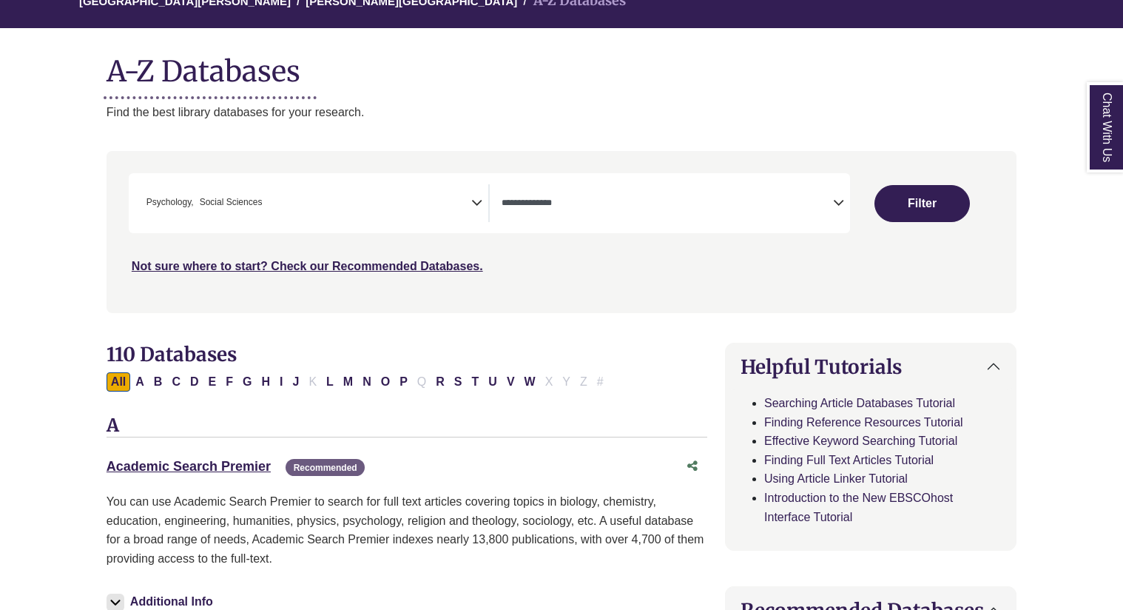
click at [839, 209] on icon "Search filters" at bounding box center [838, 200] width 11 height 22
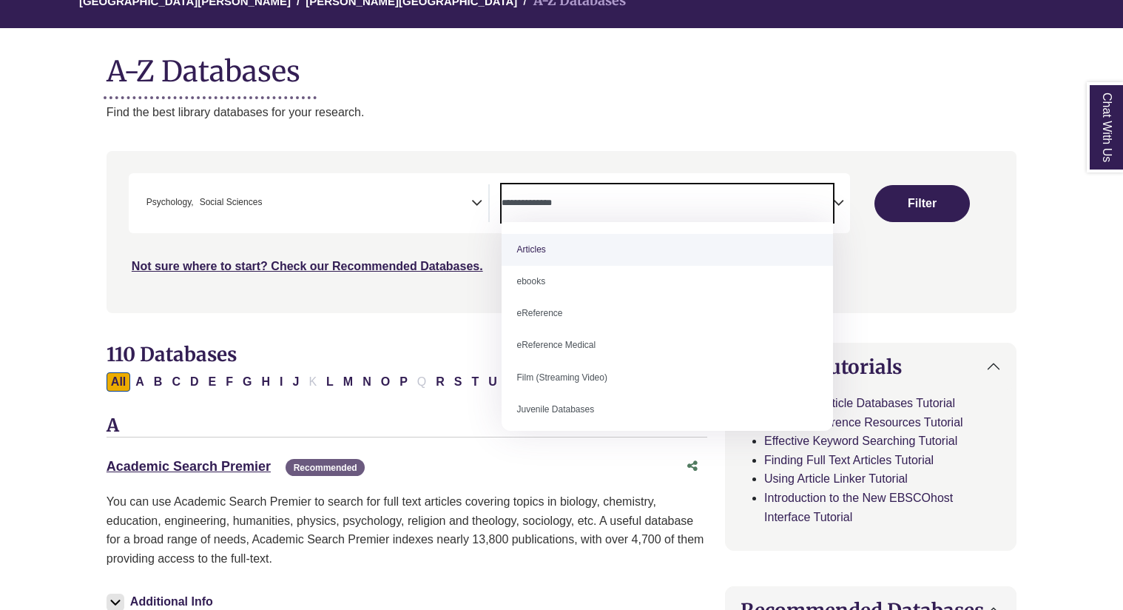
select select "*****"
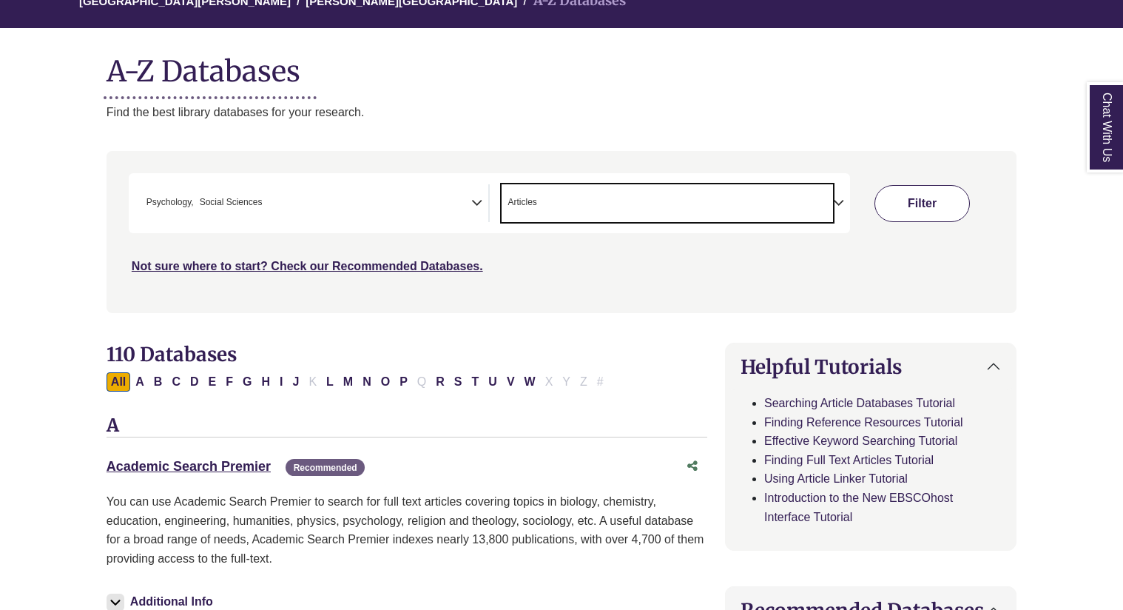
click at [913, 210] on button "Filter" at bounding box center [922, 203] width 95 height 37
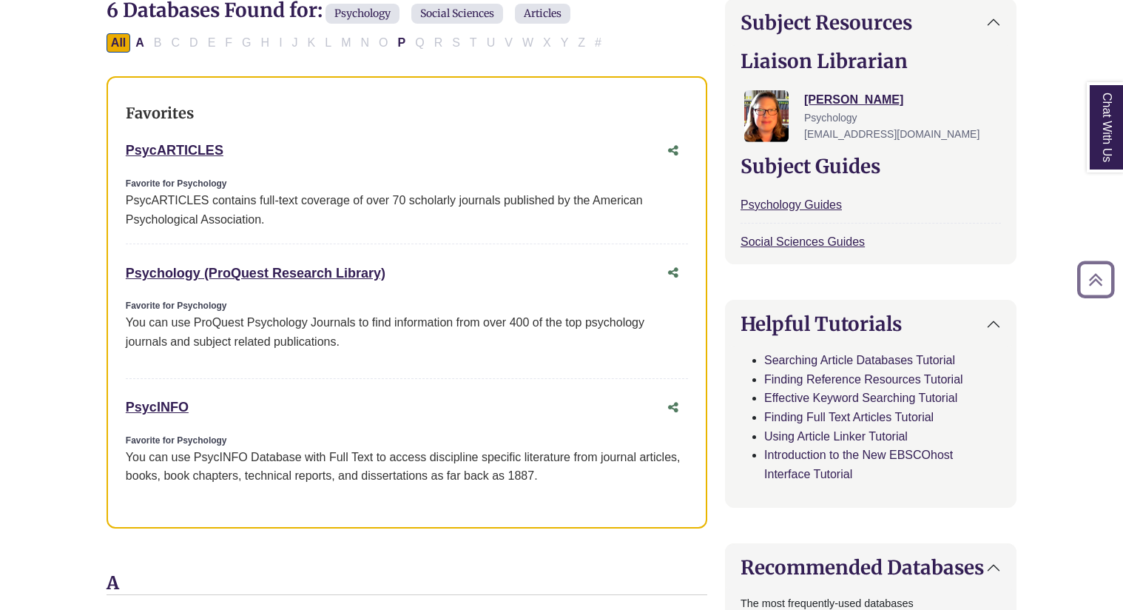
scroll to position [494, 0]
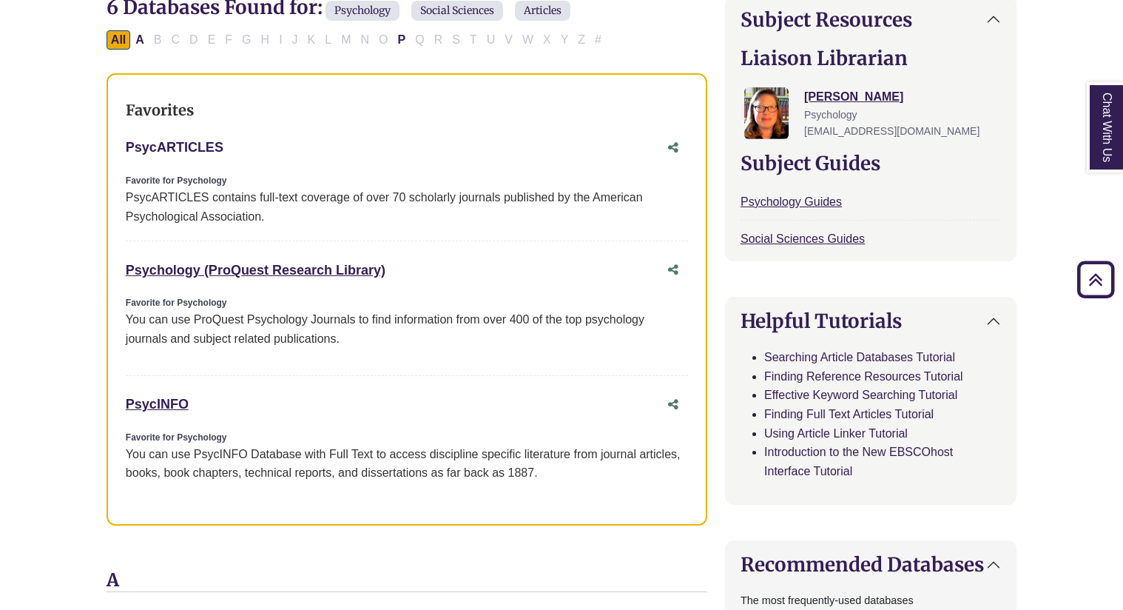
click at [200, 147] on link "PsycARTICLES This link opens in a new window" at bounding box center [175, 147] width 98 height 15
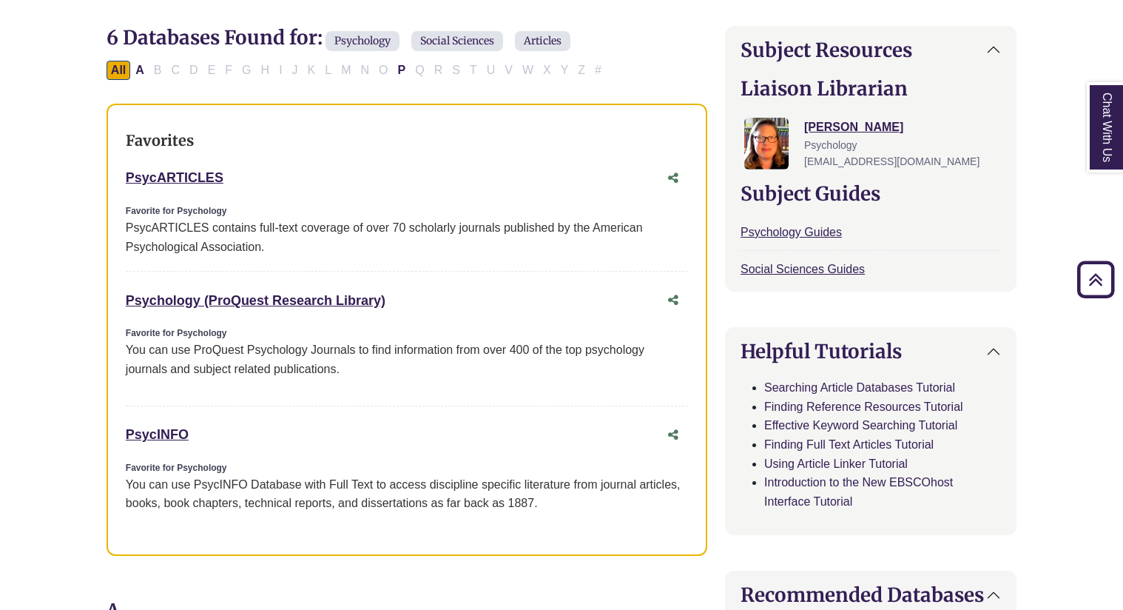
select select "Database Subject Filter"
select select "Database Types Filter"
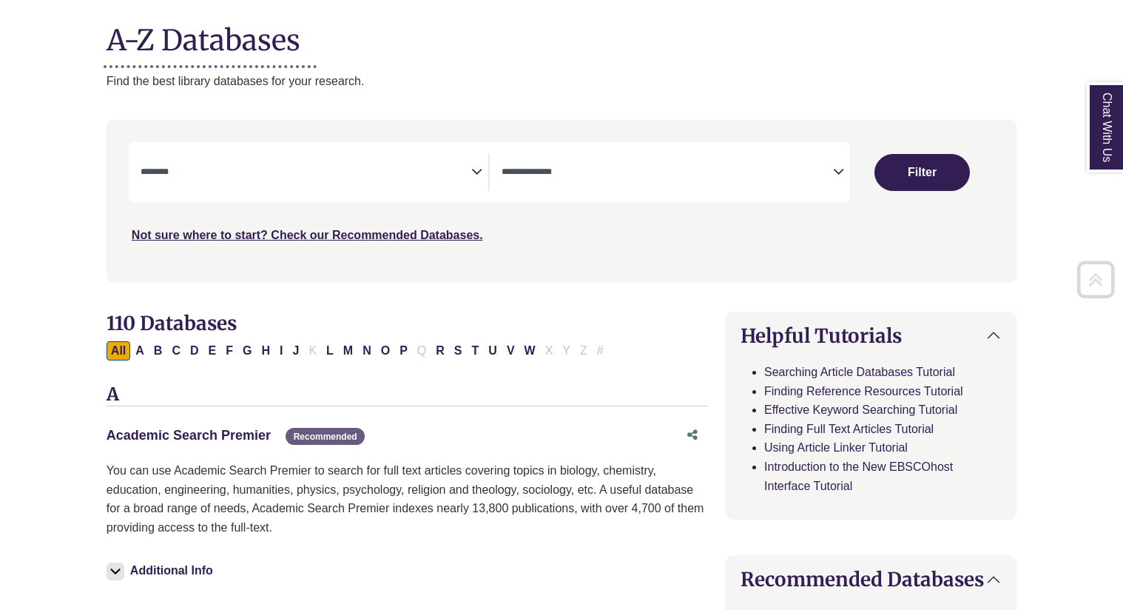
scroll to position [179, 0]
click at [170, 435] on link "Academic Search Premier This link opens in a new window" at bounding box center [189, 434] width 164 height 15
click at [163, 431] on link "Academic Search Premier This link opens in a new window" at bounding box center [189, 434] width 164 height 15
click at [176, 435] on link "Academic Search Premier This link opens in a new window" at bounding box center [189, 434] width 164 height 15
